Goal: Task Accomplishment & Management: Complete application form

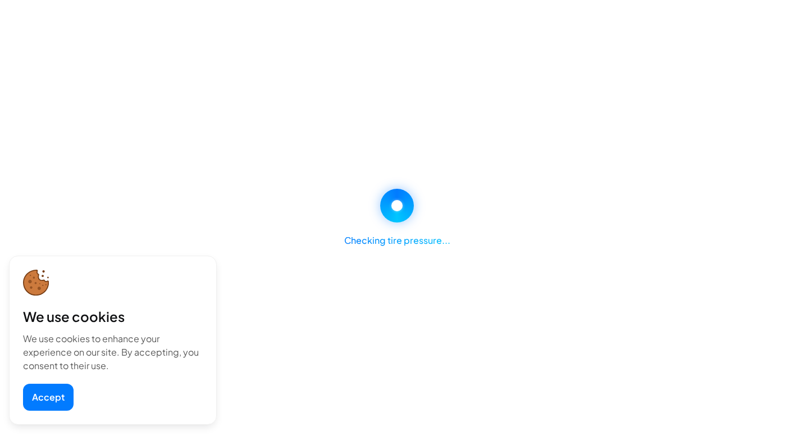
select select "********"
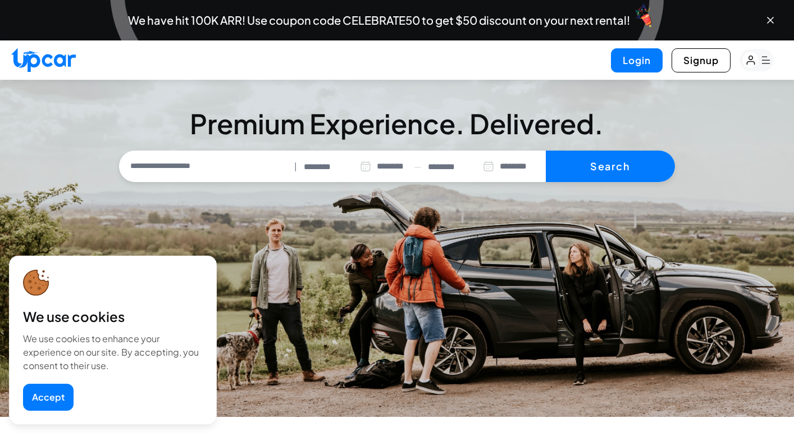
click at [51, 399] on button "Accept" at bounding box center [48, 397] width 51 height 27
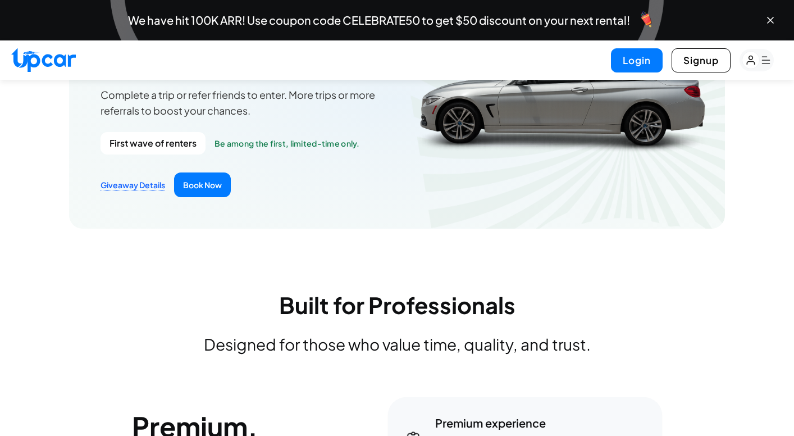
scroll to position [1657, 0]
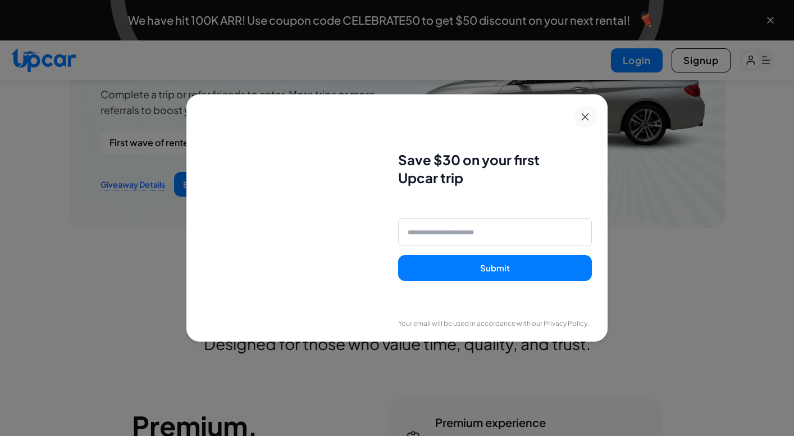
click at [585, 119] on icon at bounding box center [585, 117] width 8 height 8
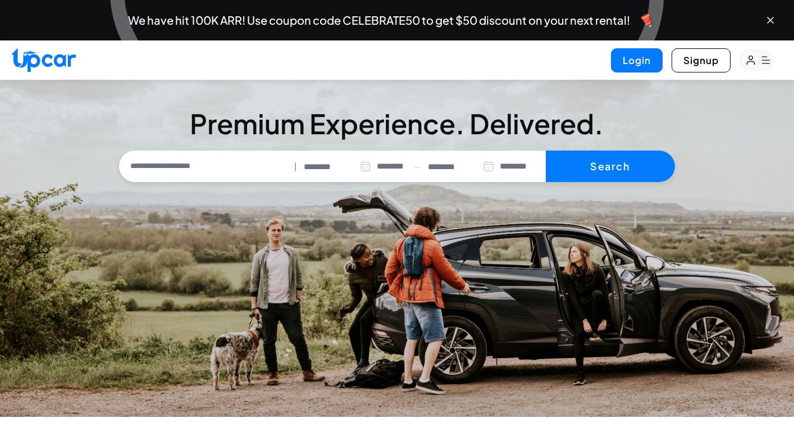
scroll to position [0, 0]
click at [213, 76] on div "Login Signup" at bounding box center [397, 59] width 794 height 39
click at [763, 61] on rect "button" at bounding box center [757, 60] width 34 height 22
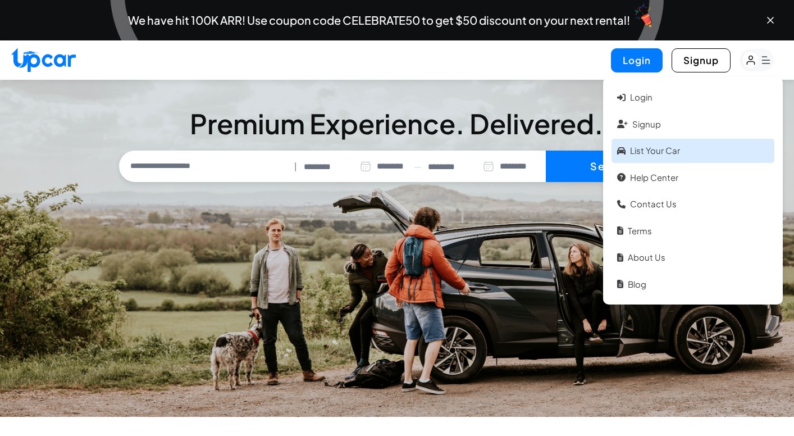
click at [656, 147] on link "List your car" at bounding box center [693, 151] width 163 height 24
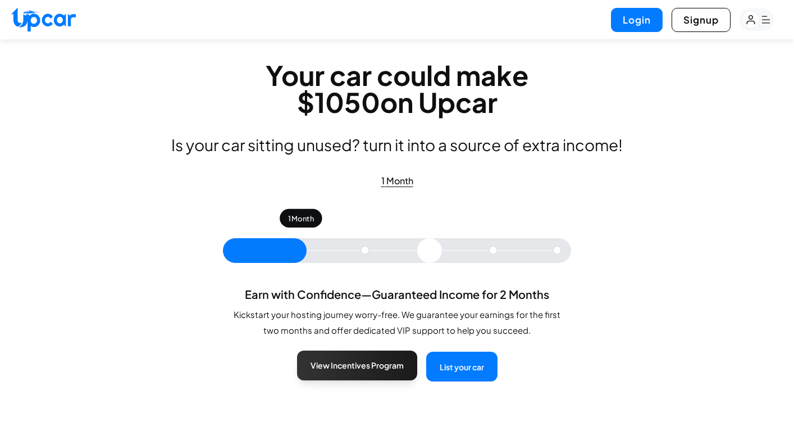
click at [355, 359] on button "View Incentives Program" at bounding box center [357, 365] width 120 height 30
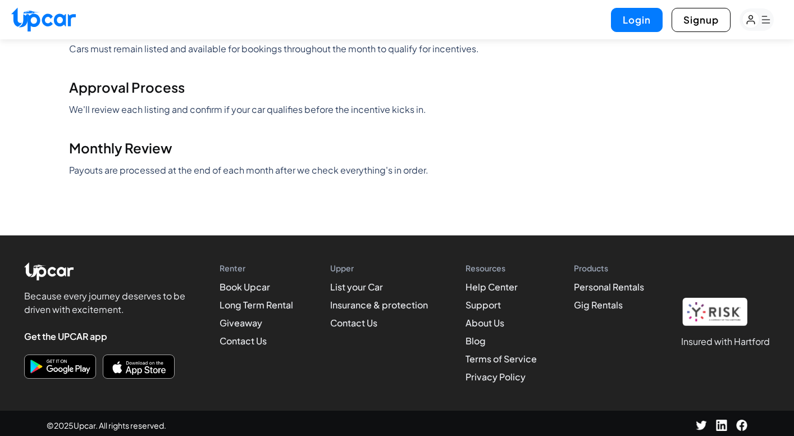
scroll to position [1625, 0]
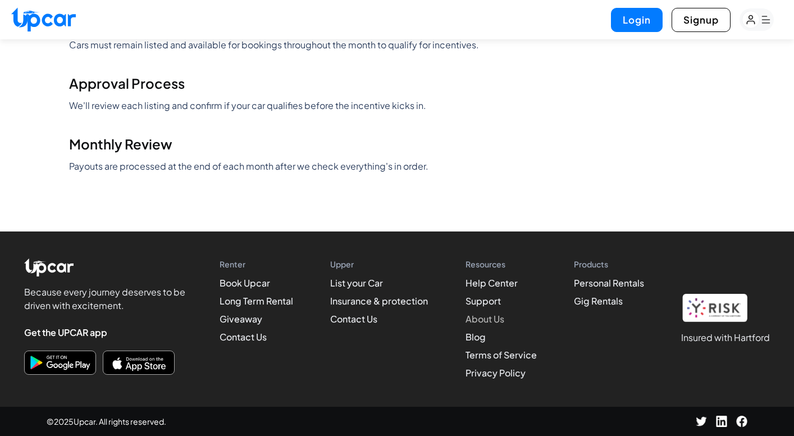
click at [485, 321] on link "About Us" at bounding box center [485, 319] width 39 height 12
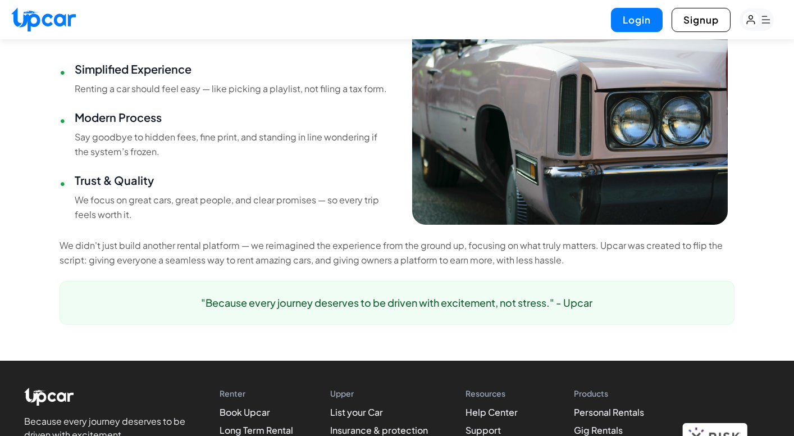
scroll to position [800, 0]
